Goal: Register for event/course

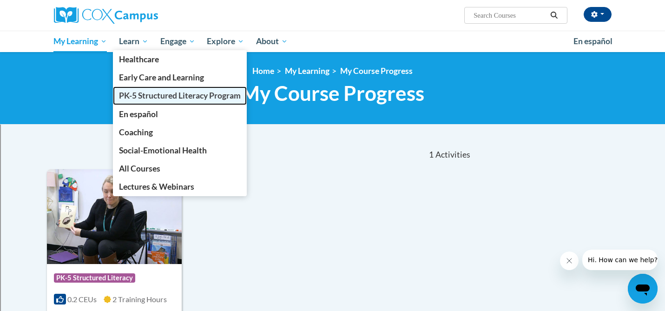
click at [143, 97] on span "PK-5 Structured Literacy Program" at bounding box center [180, 96] width 122 height 10
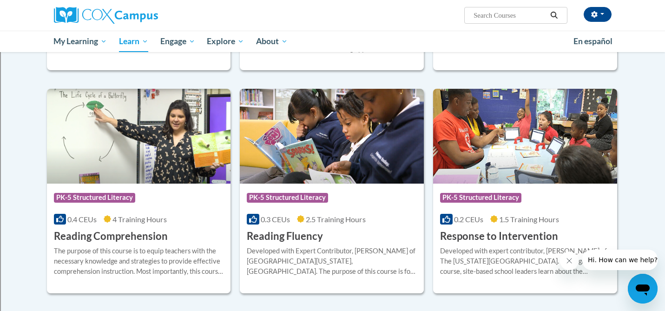
scroll to position [745, 0]
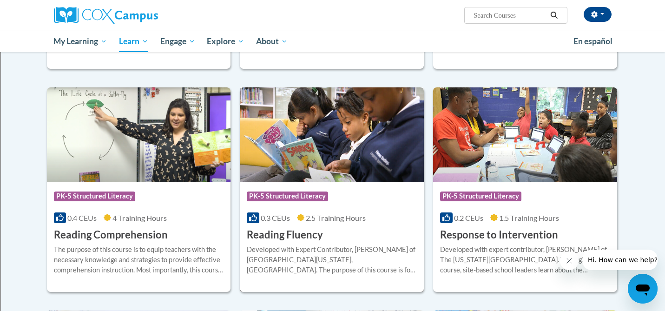
click at [295, 197] on span "PK-5 Structured Literacy" at bounding box center [287, 195] width 81 height 9
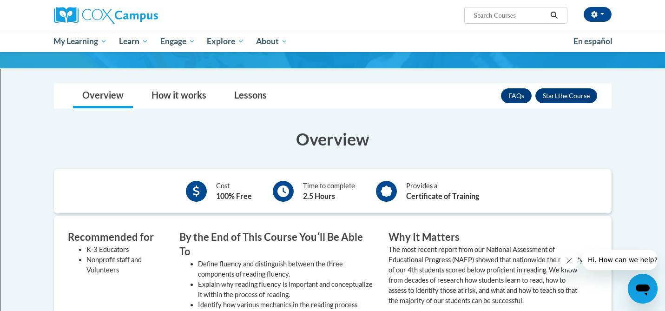
scroll to position [113, 0]
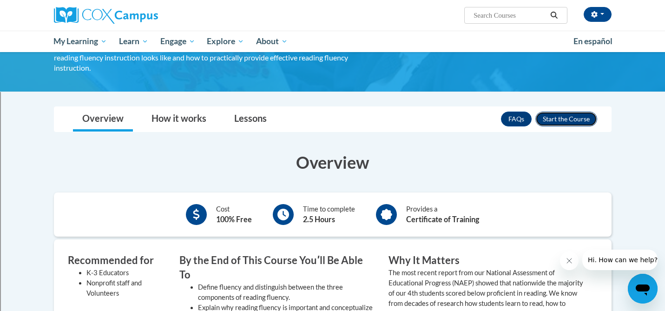
click at [548, 112] on button "Enroll" at bounding box center [566, 119] width 62 height 15
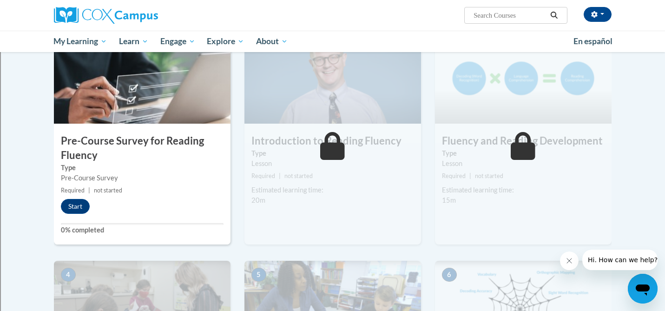
scroll to position [223, 0]
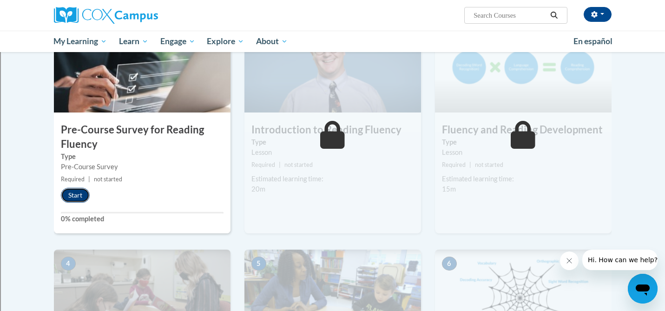
click at [78, 198] on button "Start" at bounding box center [75, 195] width 29 height 15
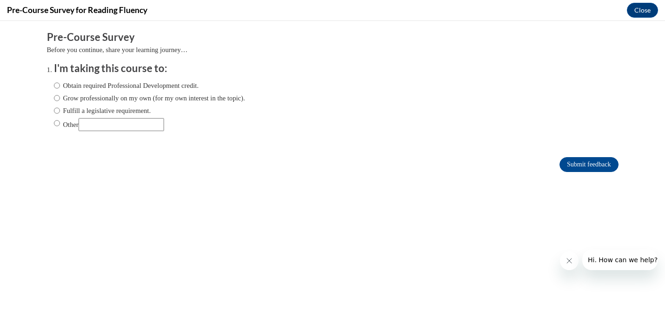
scroll to position [0, 0]
click at [55, 86] on input "Obtain required Professional Development credit." at bounding box center [57, 85] width 6 height 10
radio input "true"
click at [572, 164] on input "Submit feedback" at bounding box center [588, 164] width 59 height 15
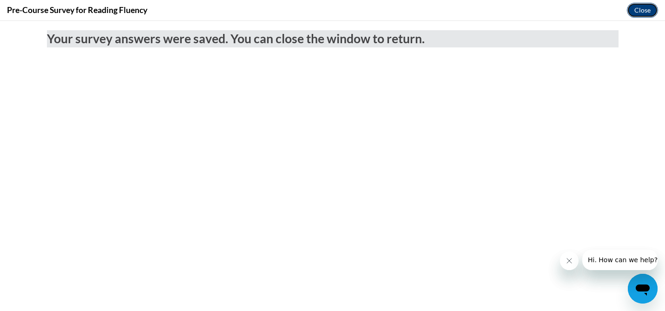
click at [641, 11] on button "Close" at bounding box center [642, 10] width 31 height 15
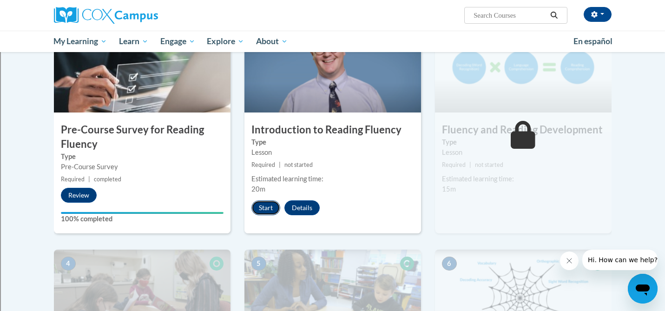
click at [266, 207] on button "Start" at bounding box center [265, 207] width 29 height 15
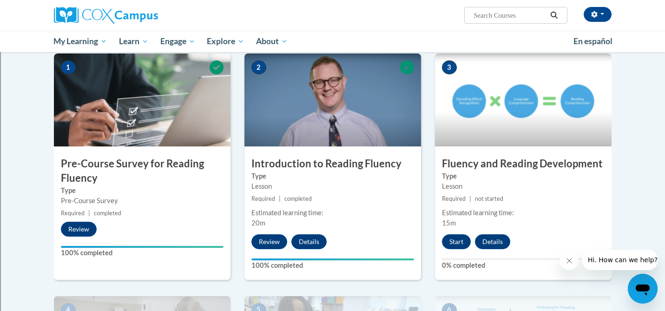
scroll to position [190, 0]
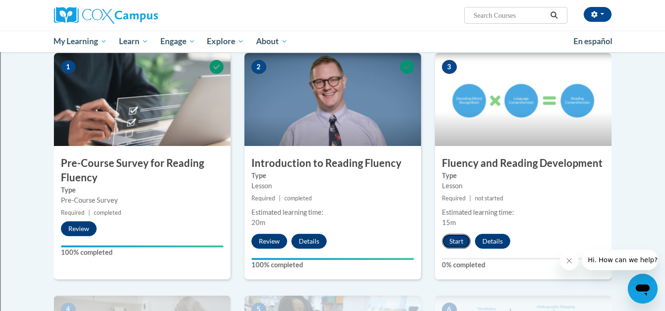
click at [453, 241] on button "Start" at bounding box center [456, 241] width 29 height 15
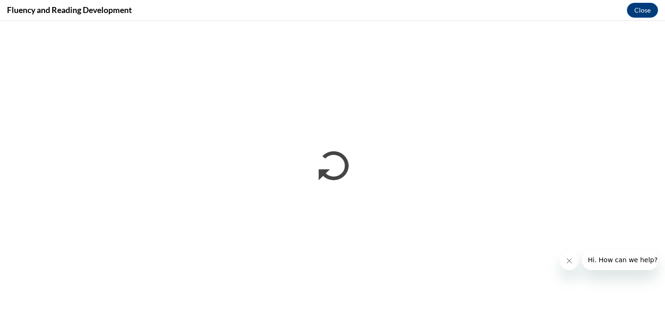
scroll to position [0, 0]
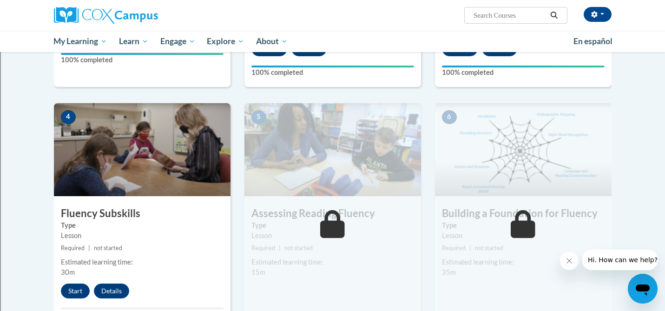
scroll to position [378, 0]
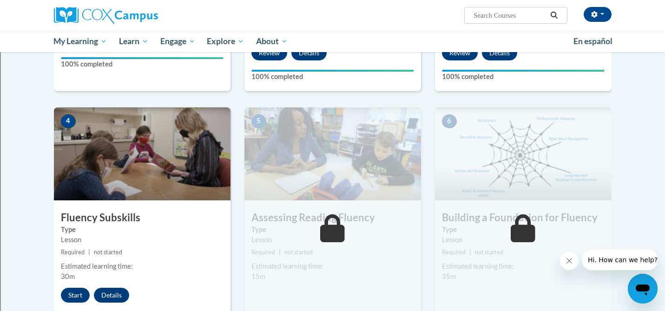
click at [119, 245] on div "4 Fluency Subskills Type Lesson Required | not started Estimated learning time:…" at bounding box center [142, 220] width 177 height 226
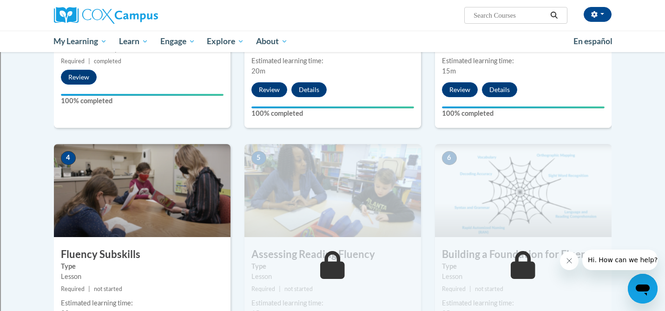
scroll to position [258, 0]
